Goal: Navigation & Orientation: Understand site structure

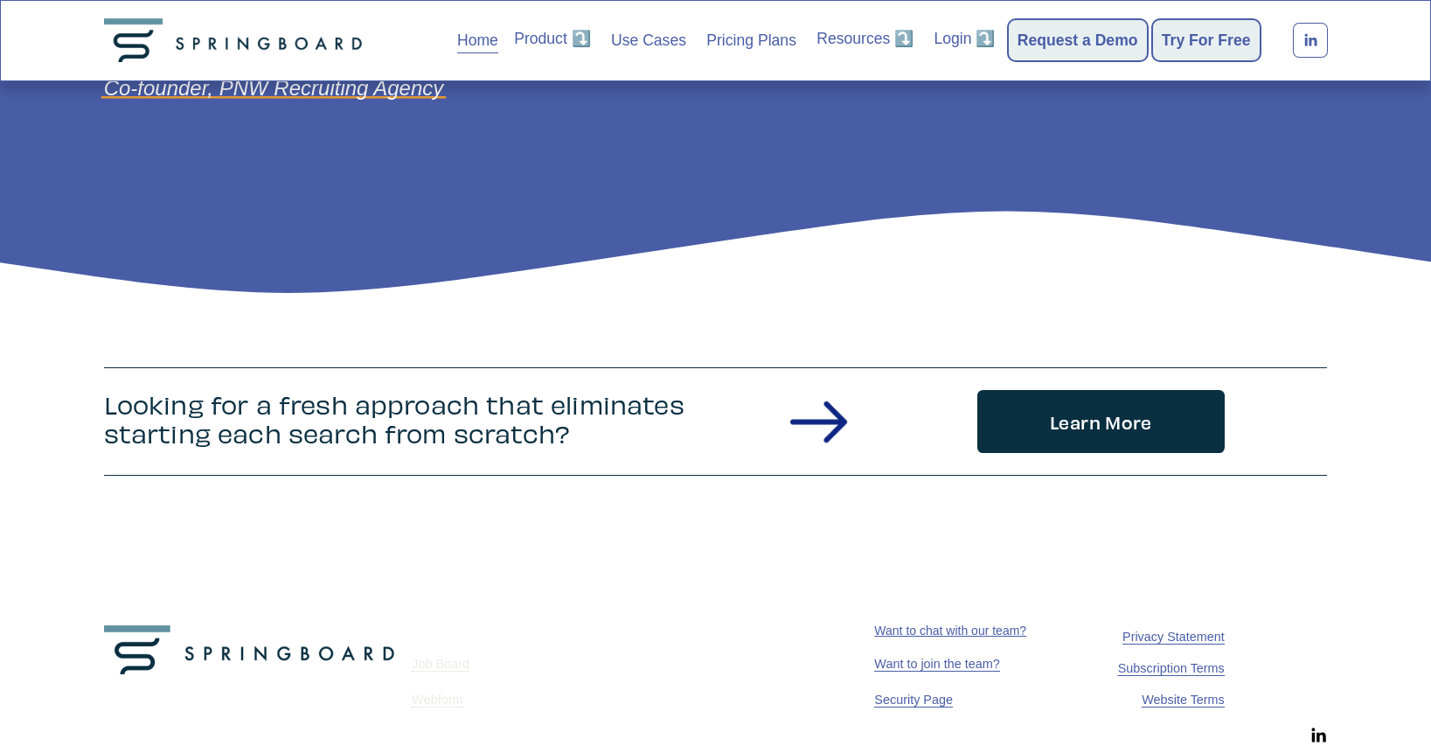
scroll to position [2392, 0]
click at [1167, 640] on span "Privacy Statement" at bounding box center [1174, 636] width 102 height 14
click at [1177, 699] on span "Website Terms" at bounding box center [1183, 699] width 83 height 14
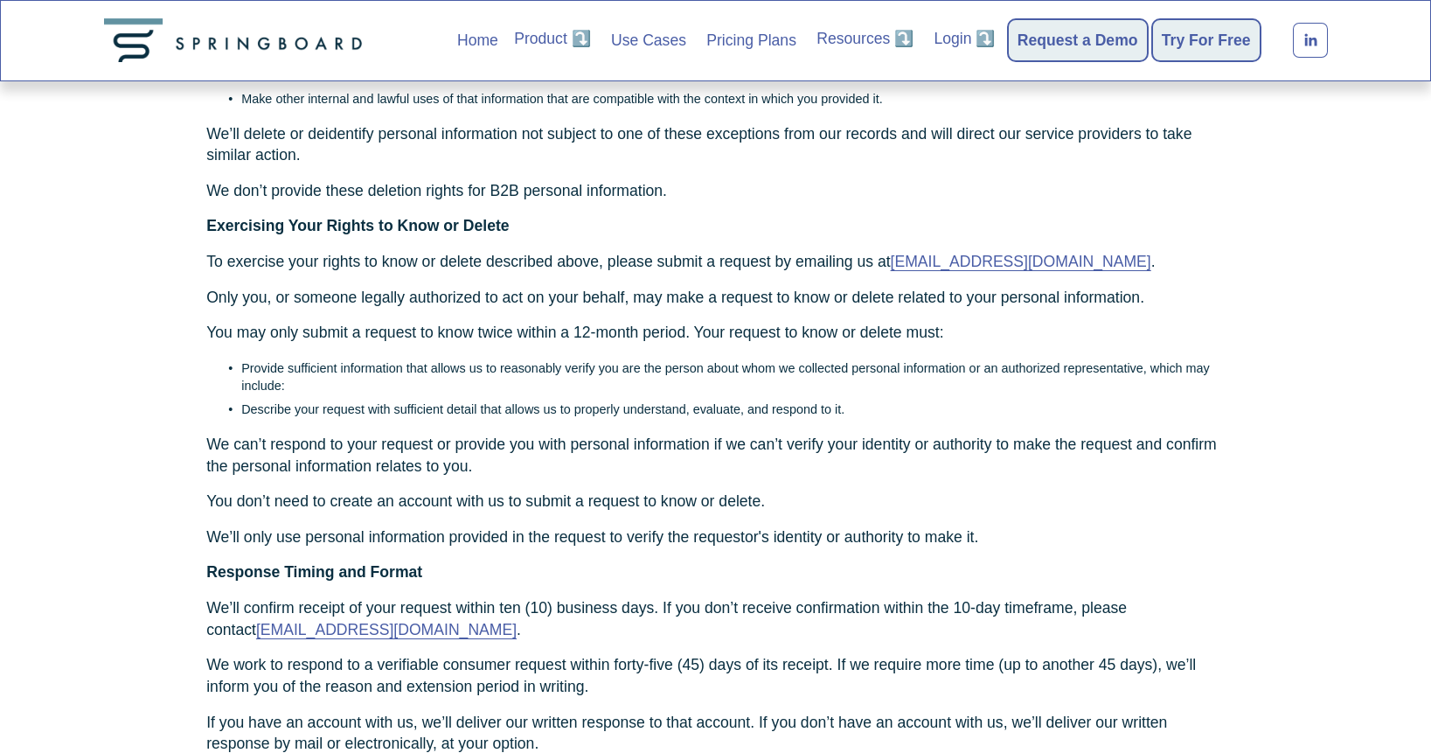
scroll to position [5406, 0]
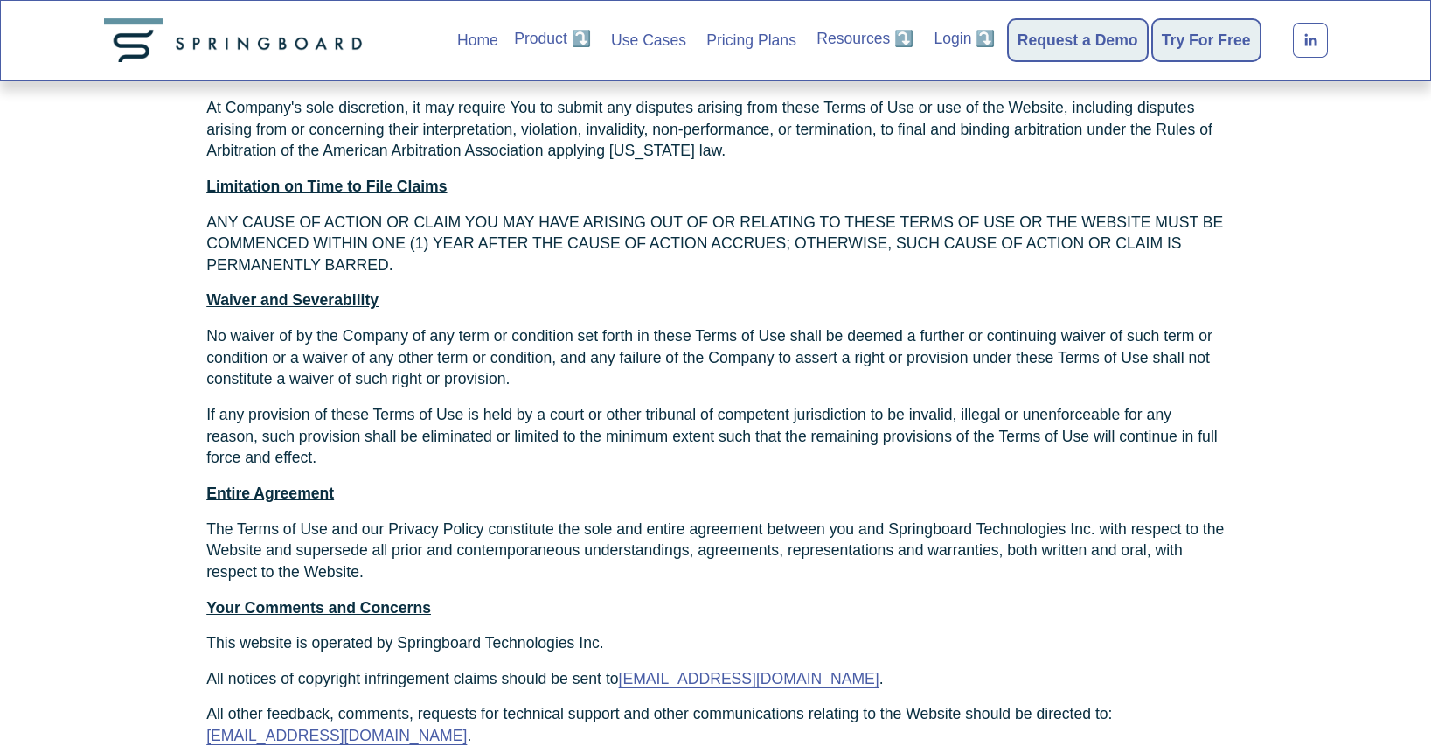
scroll to position [6111, 0]
